Goal: Find specific page/section

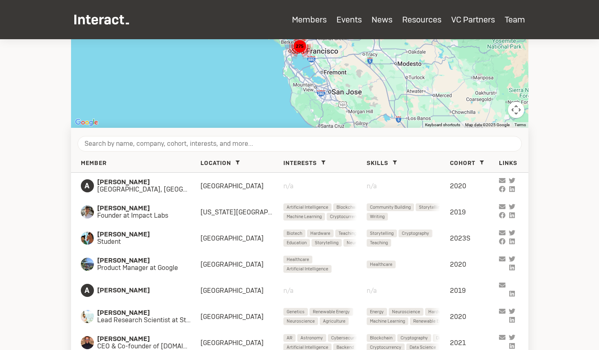
scroll to position [271, 0]
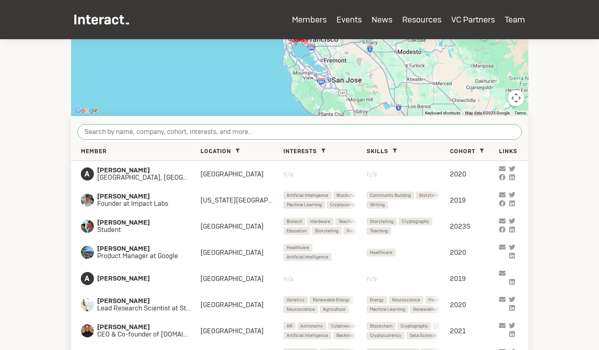
click at [251, 135] on input "search" at bounding box center [300, 132] width 444 height 16
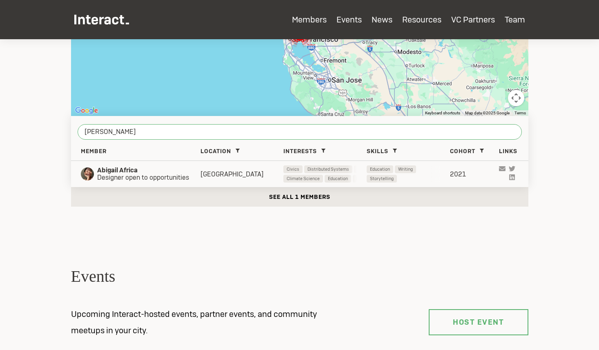
type input "[PERSON_NAME]"
click at [179, 175] on span "Designer open to opportunities" at bounding box center [148, 177] width 102 height 7
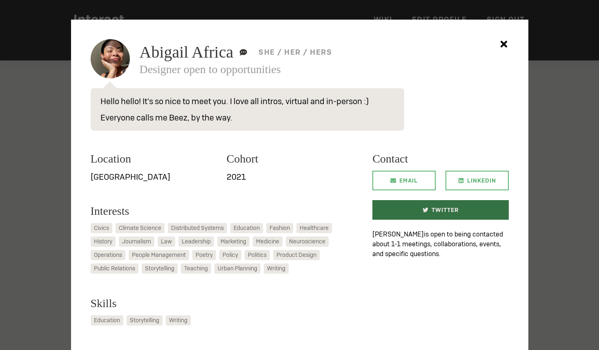
scroll to position [11, 0]
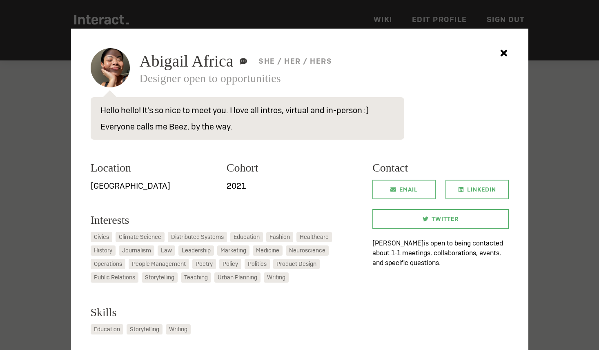
click at [506, 57] on icon at bounding box center [503, 53] width 16 height 16
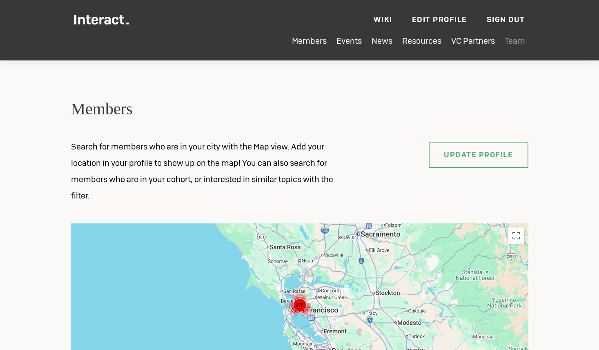
click at [511, 44] on link "Team" at bounding box center [514, 41] width 20 height 11
click at [96, 20] on img at bounding box center [101, 20] width 55 height 10
